Goal: Information Seeking & Learning: Check status

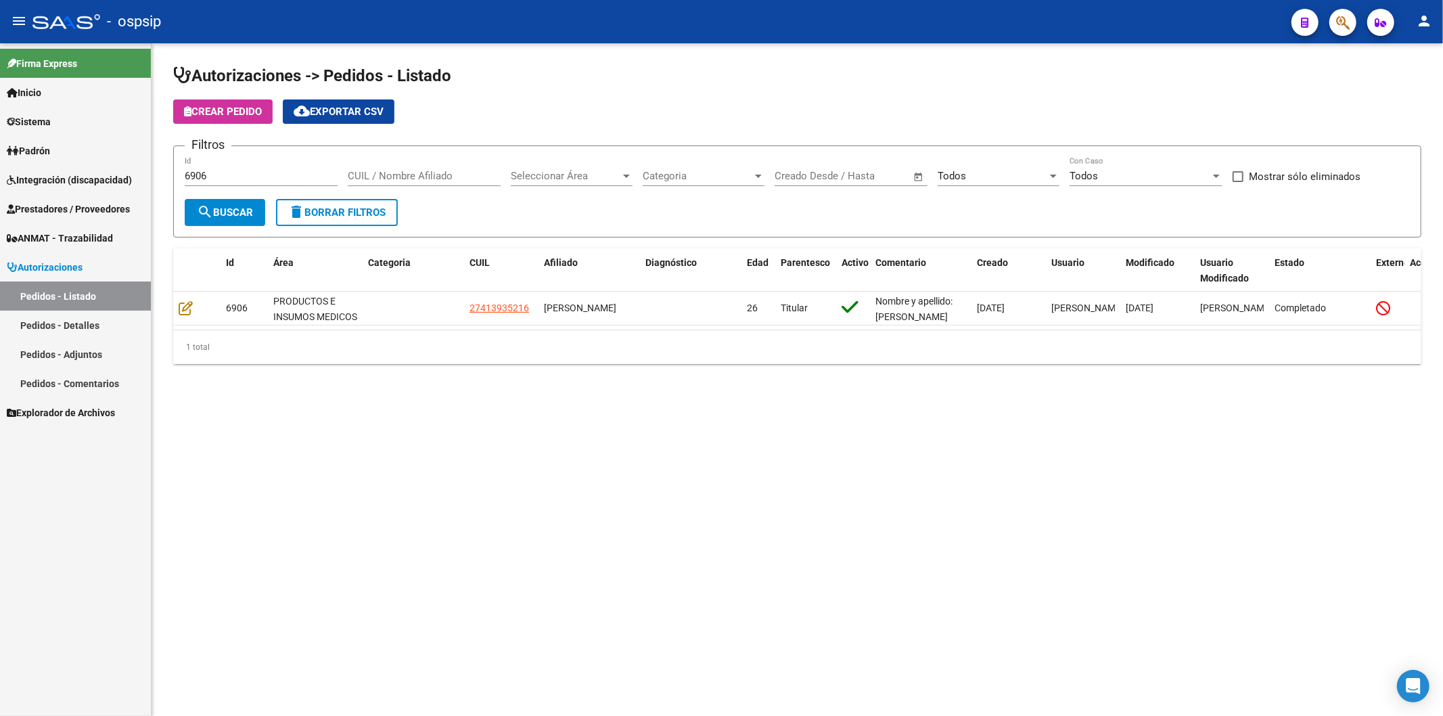
click at [75, 206] on span "Prestadores / Proveedores" at bounding box center [68, 209] width 123 height 15
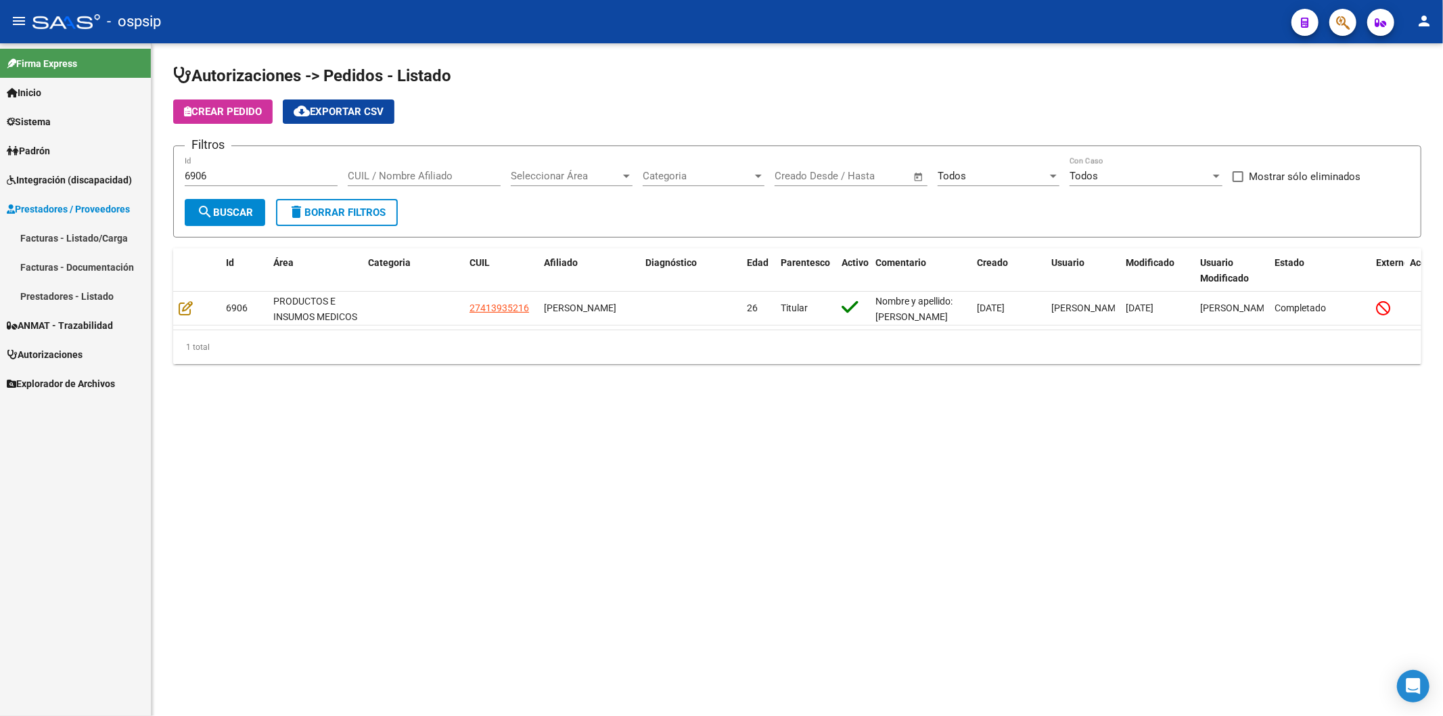
click at [79, 242] on link "Facturas - Listado/Carga" at bounding box center [75, 237] width 151 height 29
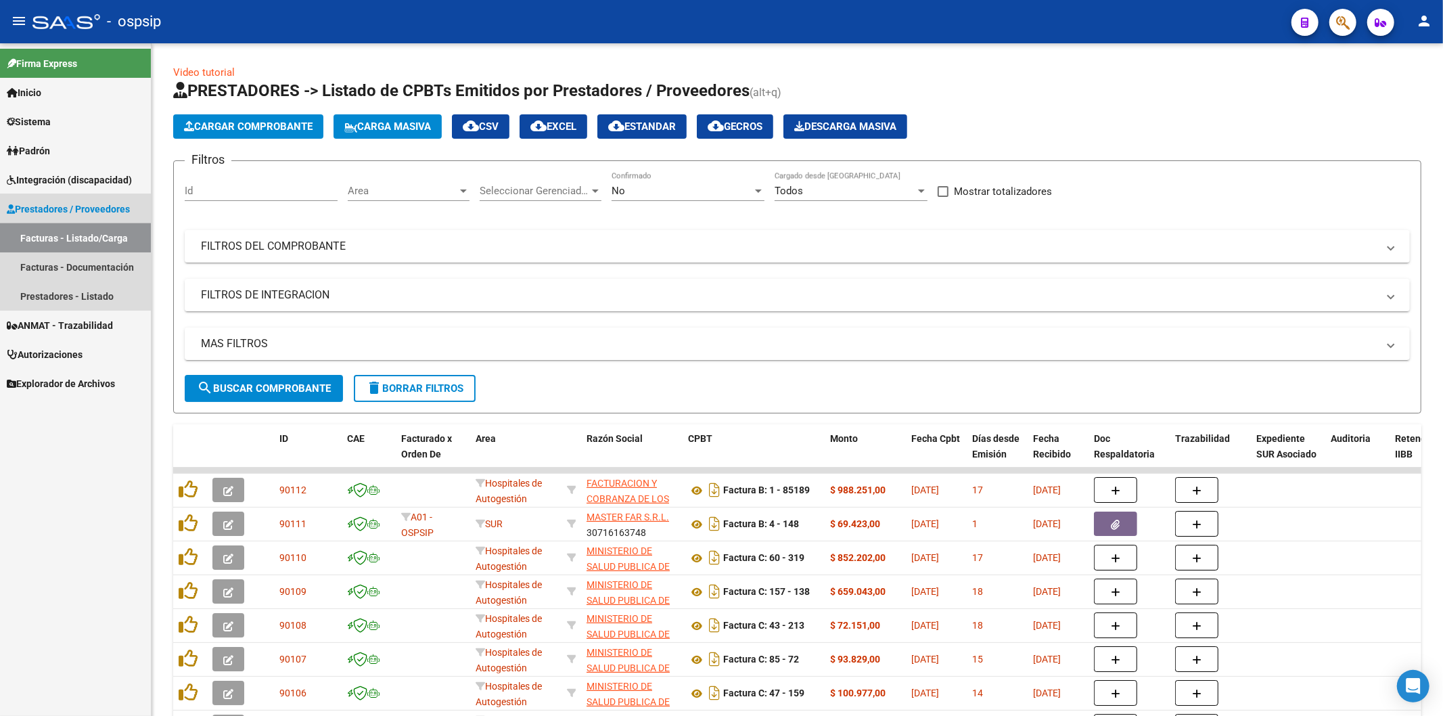
click at [72, 237] on link "Facturas - Listado/Carga" at bounding box center [75, 237] width 151 height 29
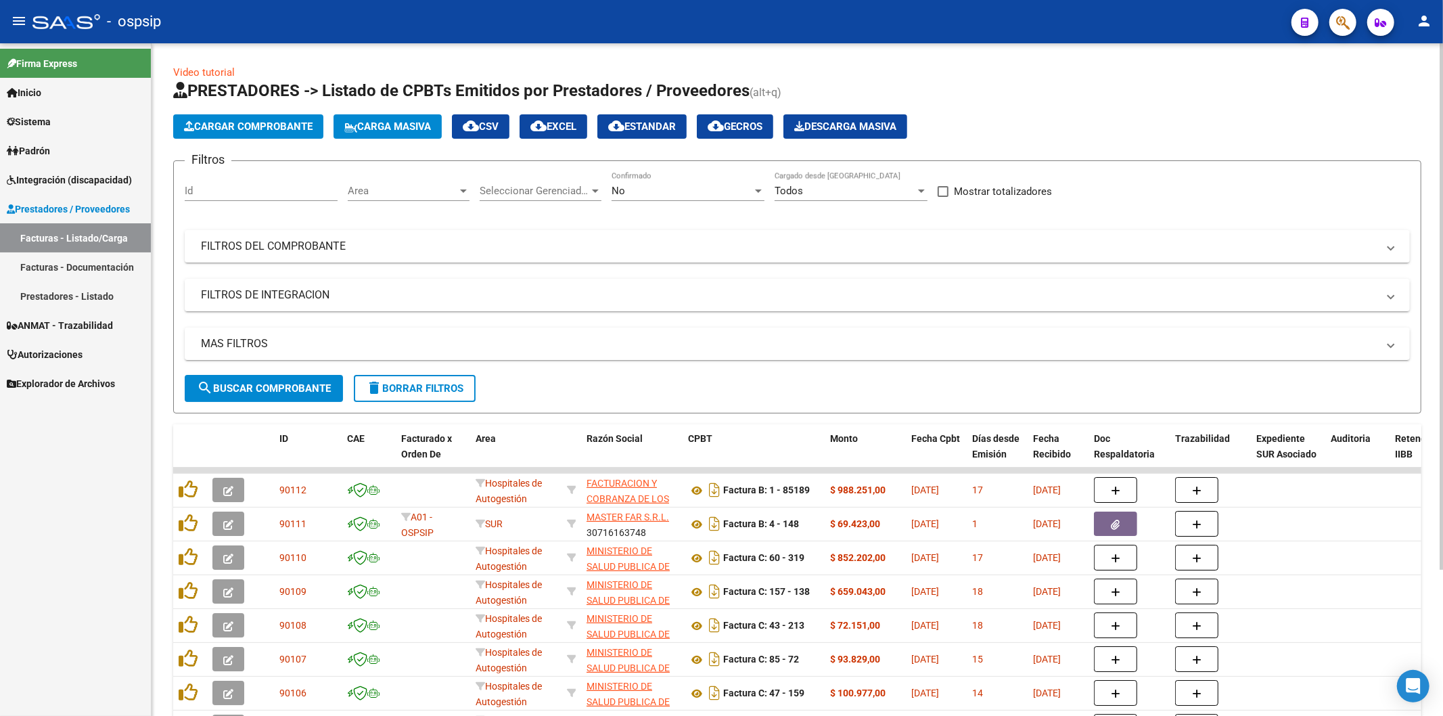
click at [757, 187] on div at bounding box center [758, 190] width 12 height 11
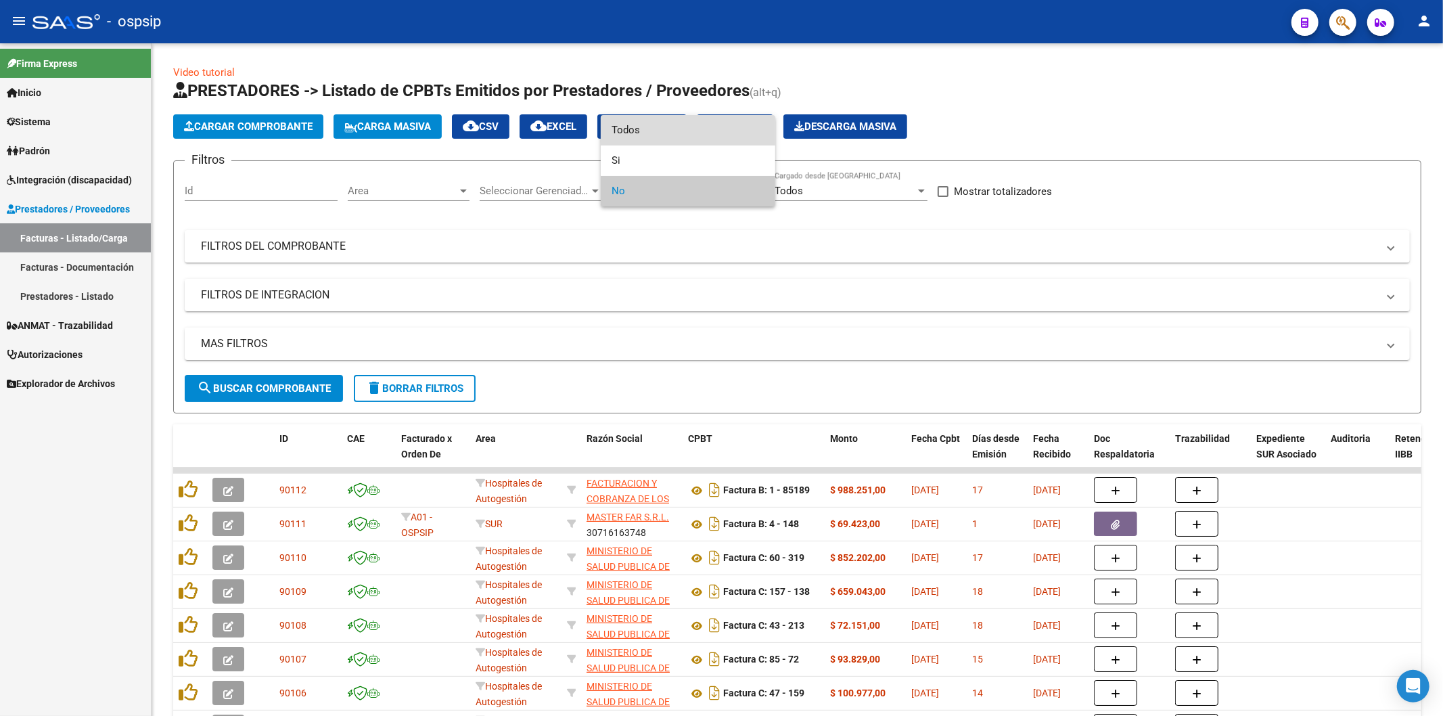
click at [690, 131] on span "Todos" at bounding box center [687, 130] width 153 height 30
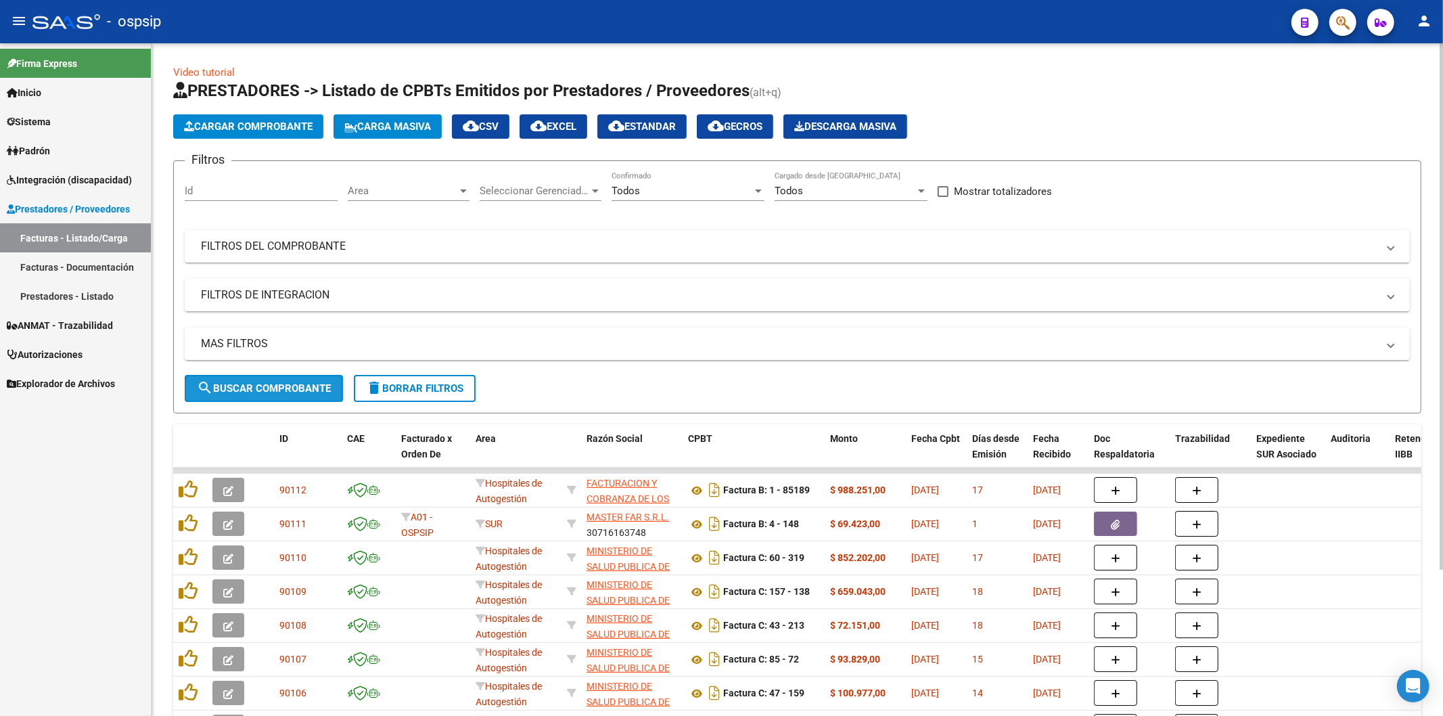
click at [285, 393] on span "search Buscar Comprobante" at bounding box center [264, 388] width 134 height 12
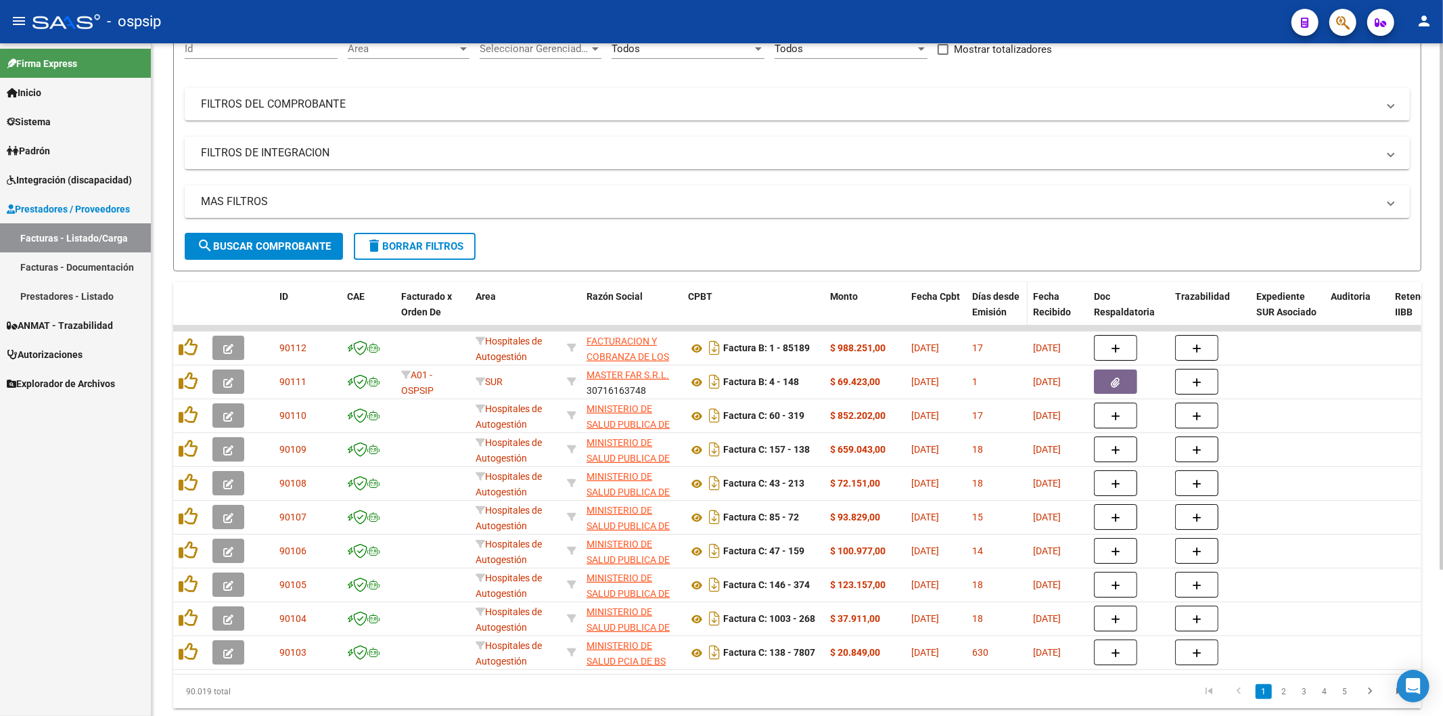
scroll to position [187, 0]
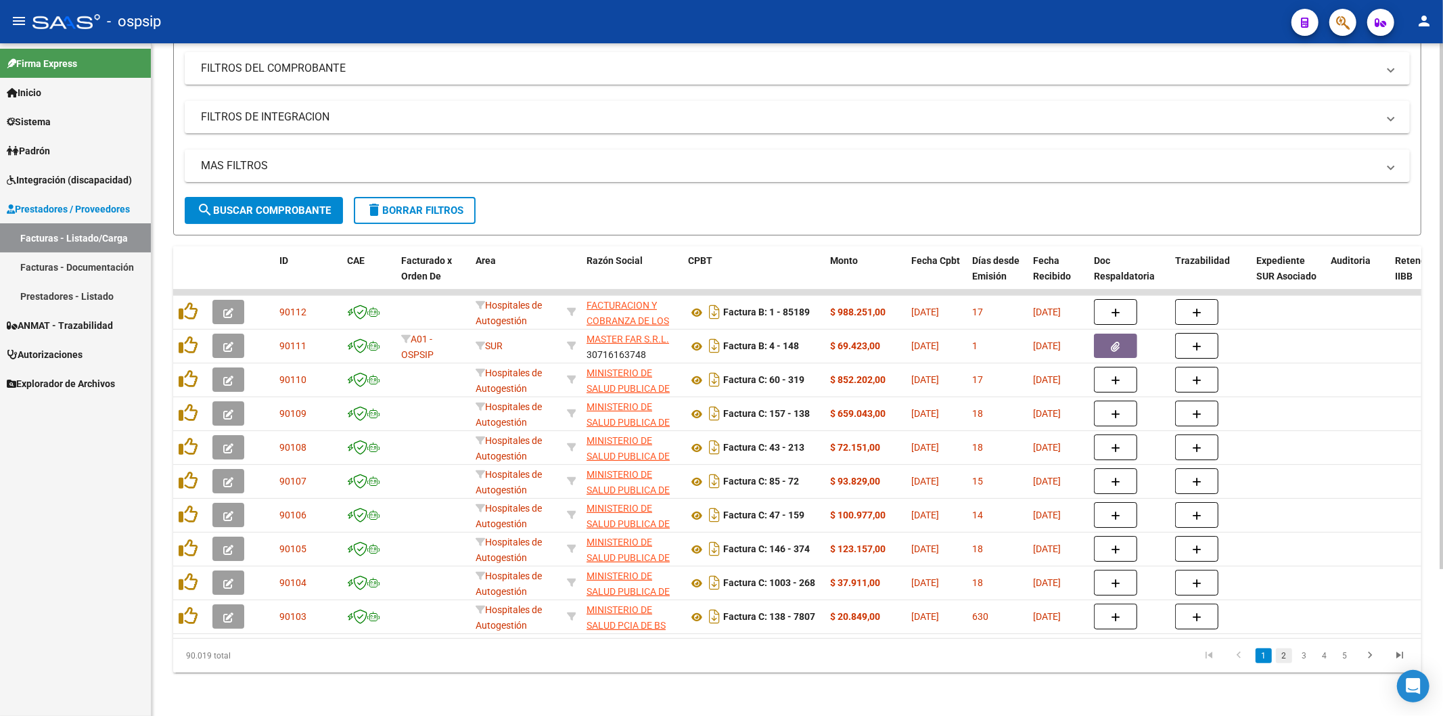
click at [1282, 651] on link "2" at bounding box center [1283, 655] width 16 height 15
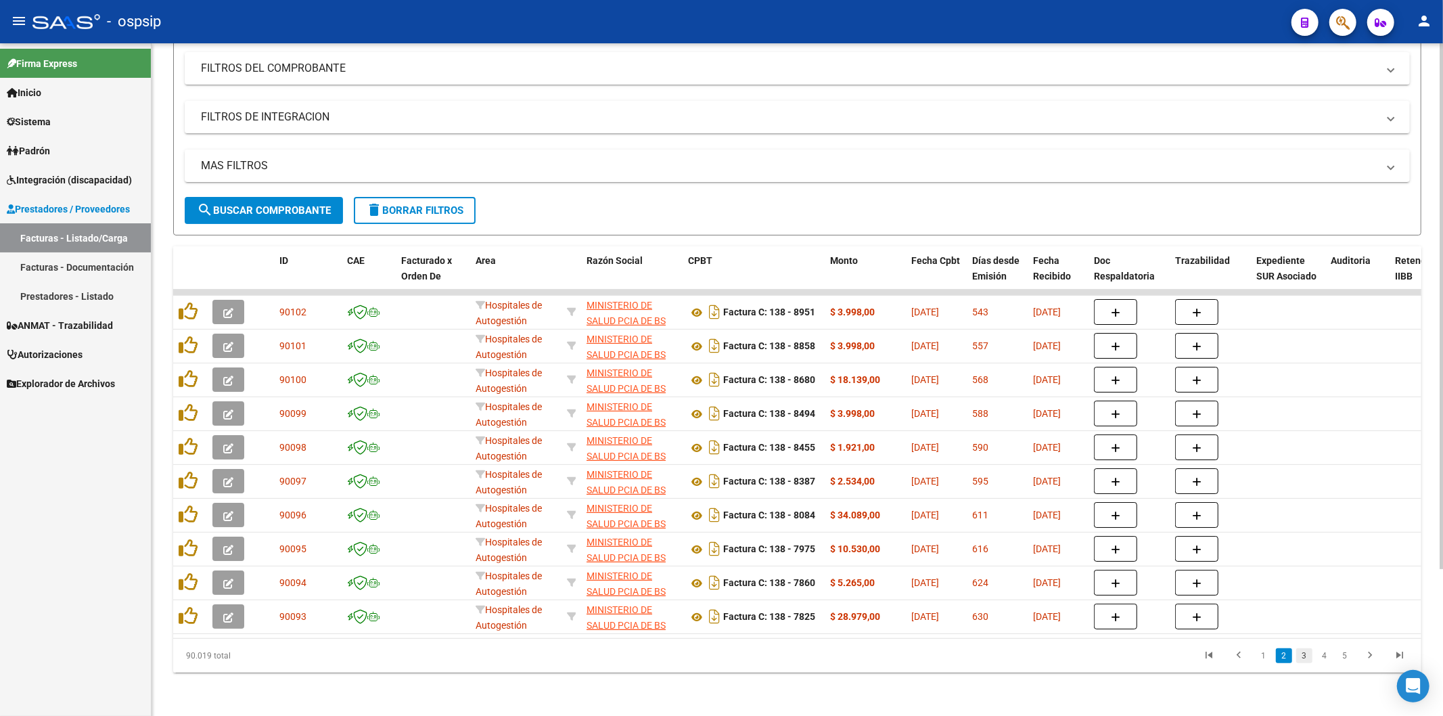
click at [1302, 653] on link "3" at bounding box center [1304, 655] width 16 height 15
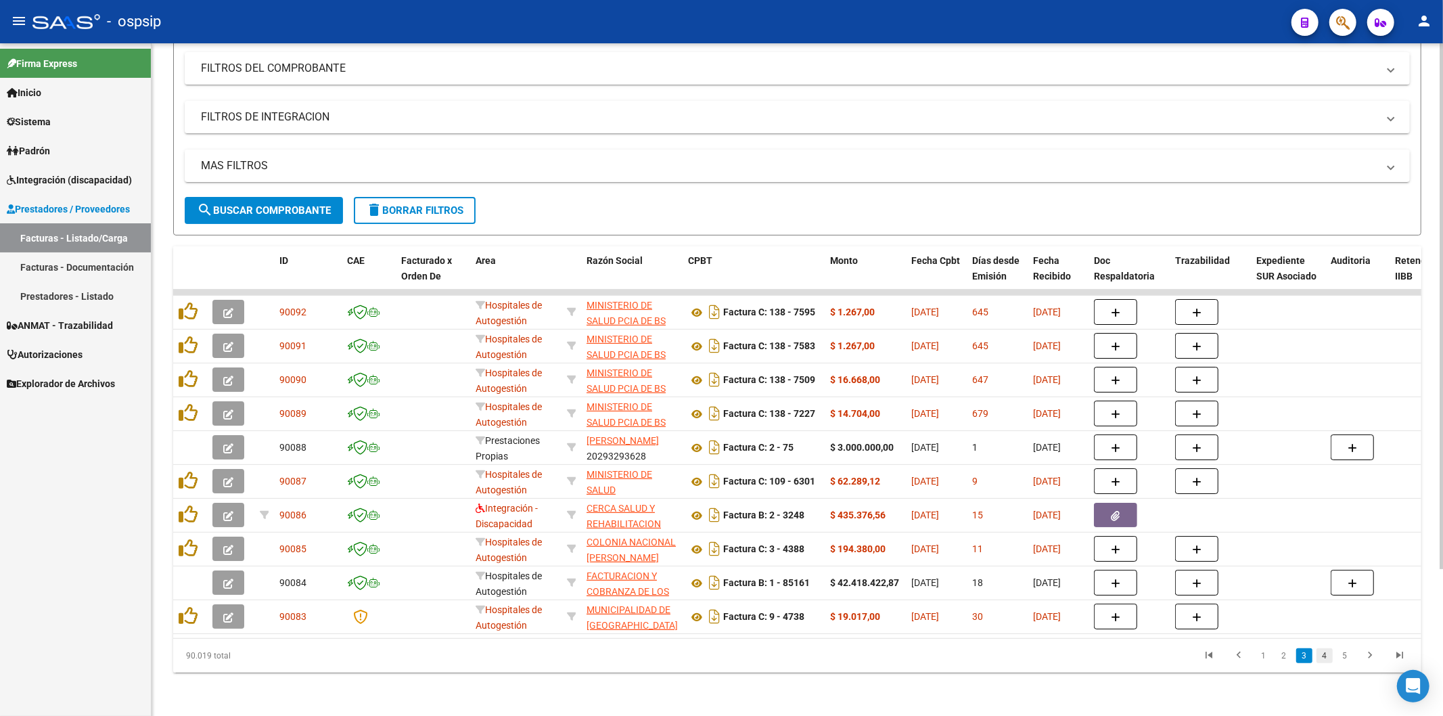
click at [1322, 655] on link "4" at bounding box center [1324, 655] width 16 height 15
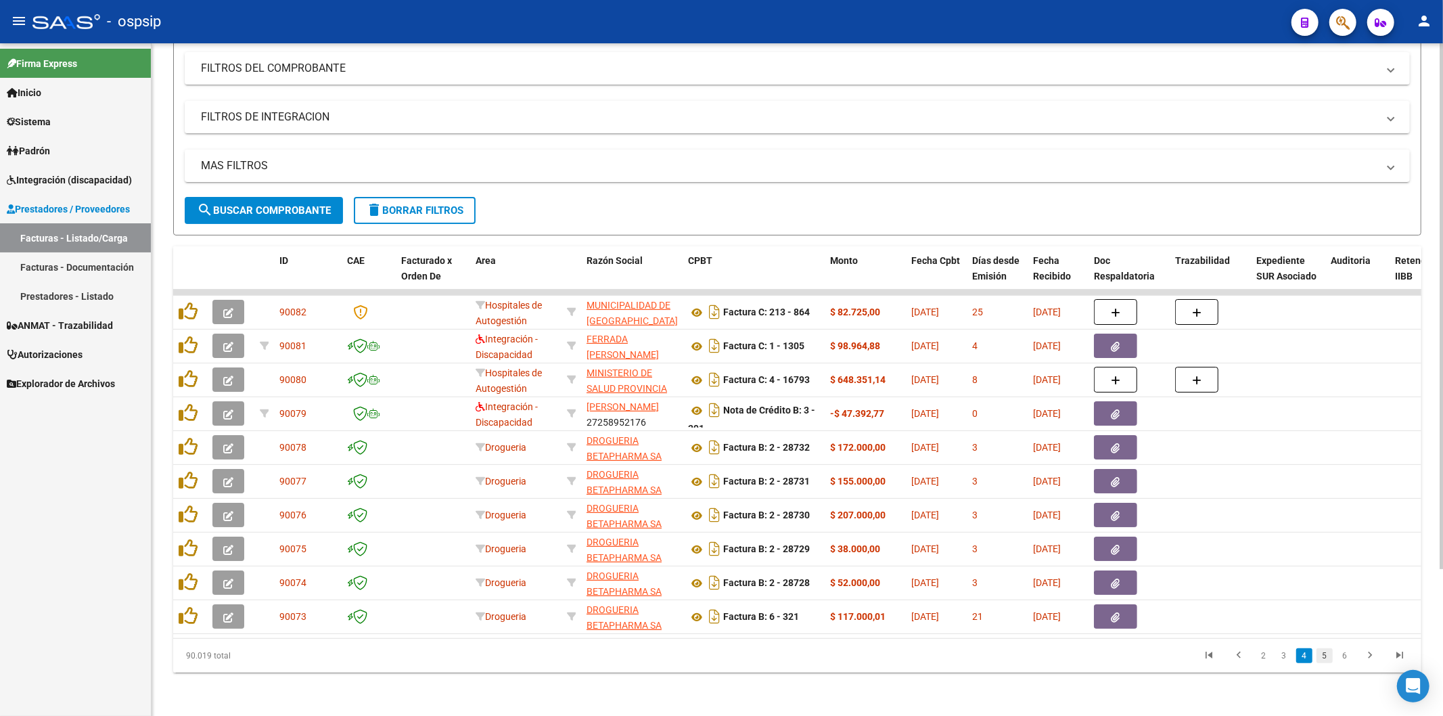
click at [1326, 661] on link "5" at bounding box center [1324, 655] width 16 height 15
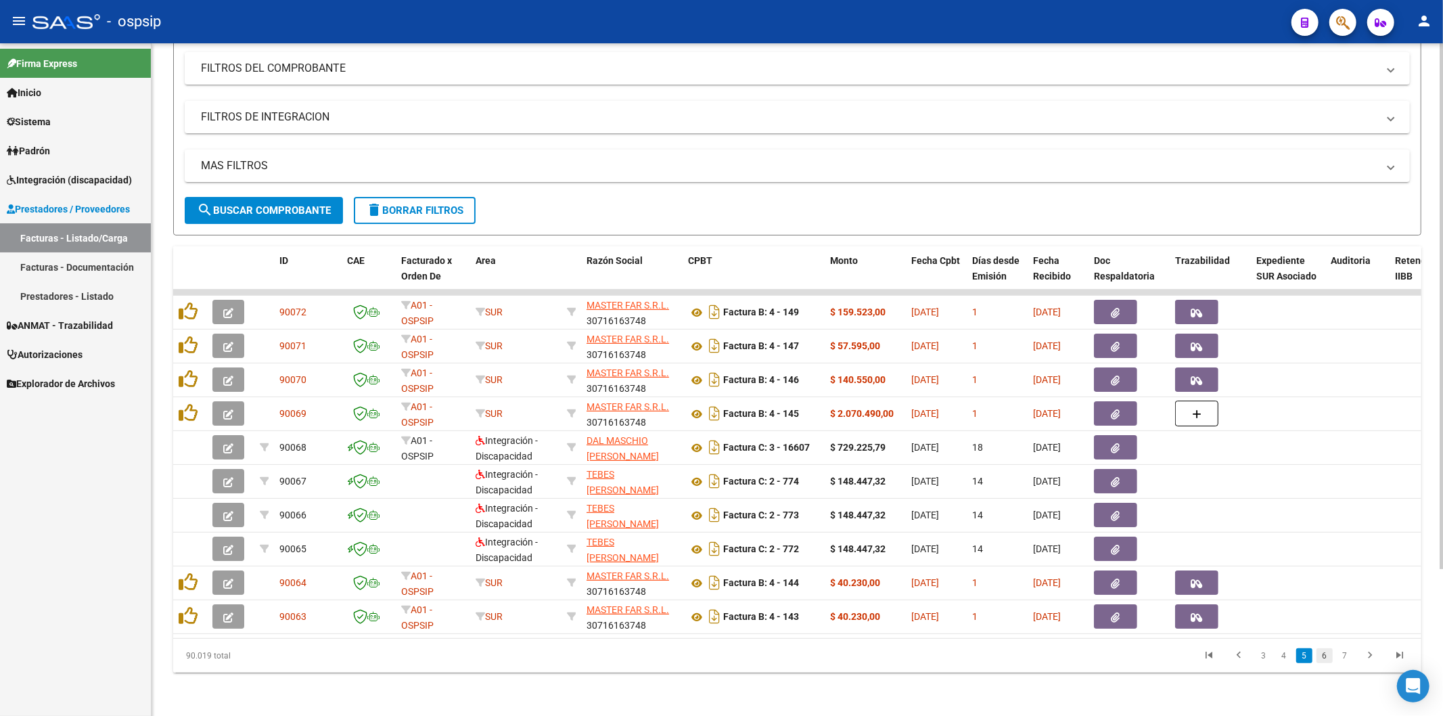
click at [1327, 657] on link "6" at bounding box center [1324, 655] width 16 height 15
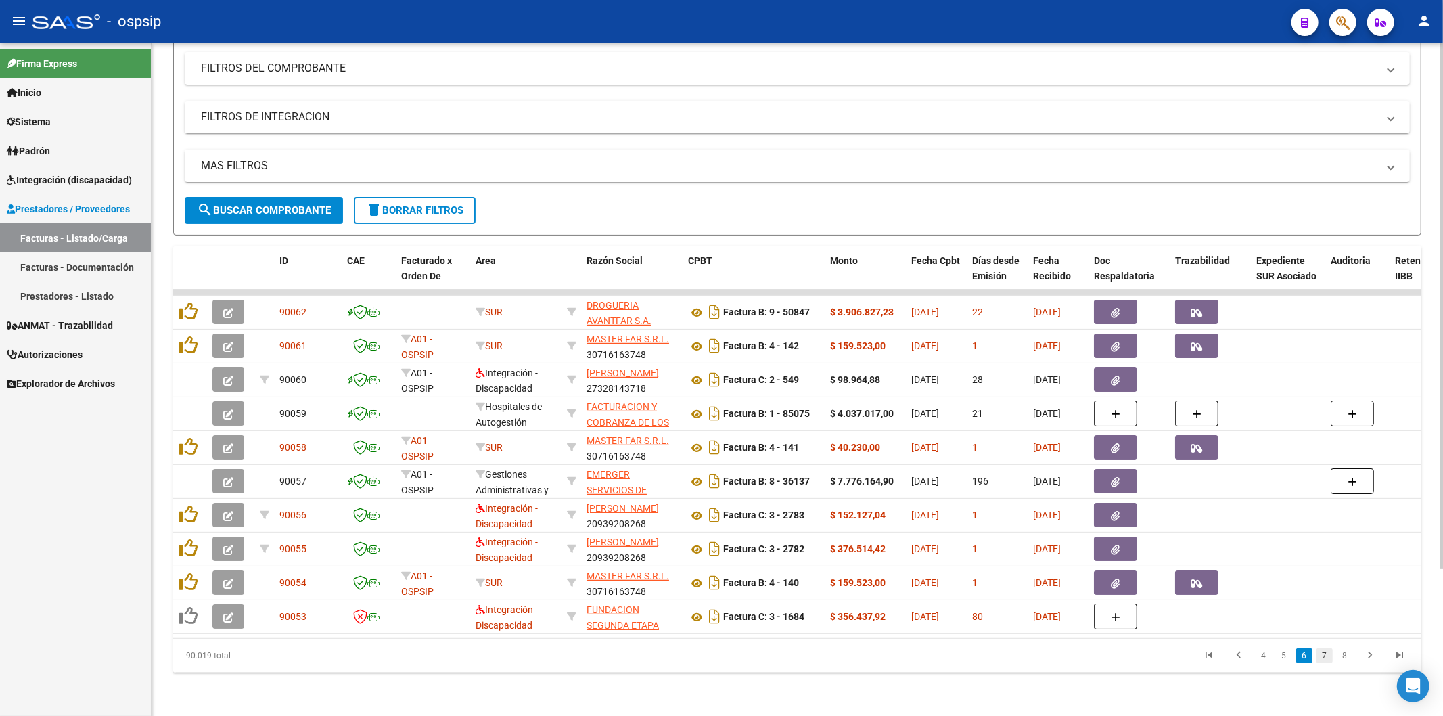
click at [1324, 657] on link "7" at bounding box center [1324, 655] width 16 height 15
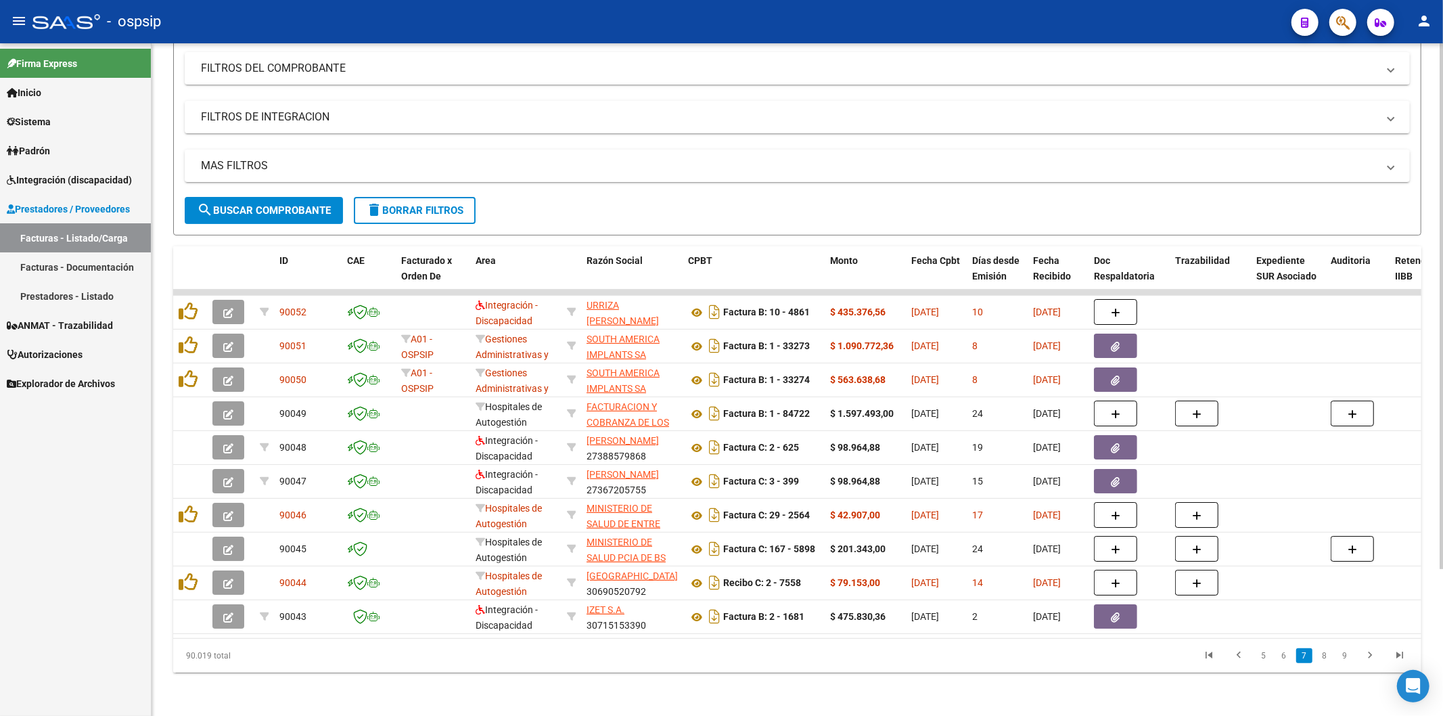
click at [1324, 657] on link "8" at bounding box center [1324, 655] width 16 height 15
